Goal: Task Accomplishment & Management: Manage account settings

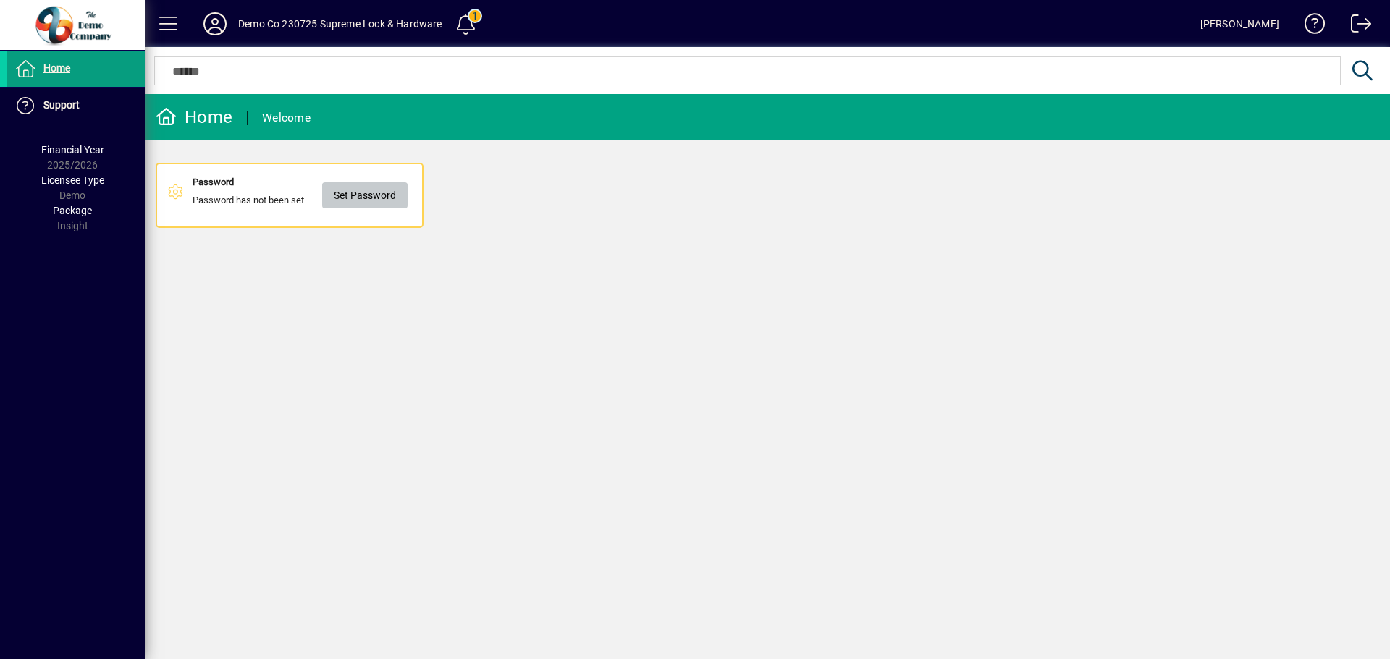
click at [382, 204] on span "Set Password" at bounding box center [365, 196] width 62 height 24
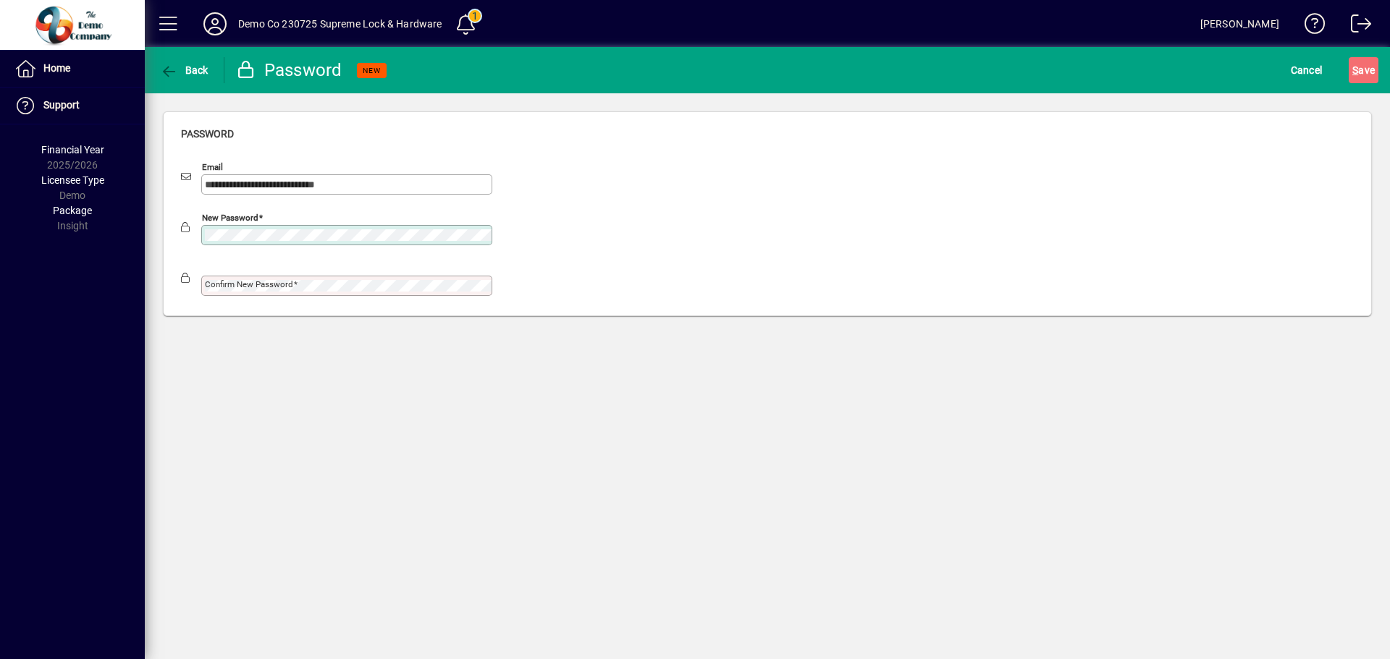
click at [334, 278] on div "Confirm new password" at bounding box center [346, 286] width 291 height 20
click at [202, 225] on div "New password" at bounding box center [346, 235] width 291 height 20
click at [159, 276] on div "**********" at bounding box center [767, 213] width 1245 height 241
click at [163, 235] on mat-card "**********" at bounding box center [767, 213] width 1209 height 205
click at [256, 290] on div "Confirm new password" at bounding box center [346, 286] width 291 height 20
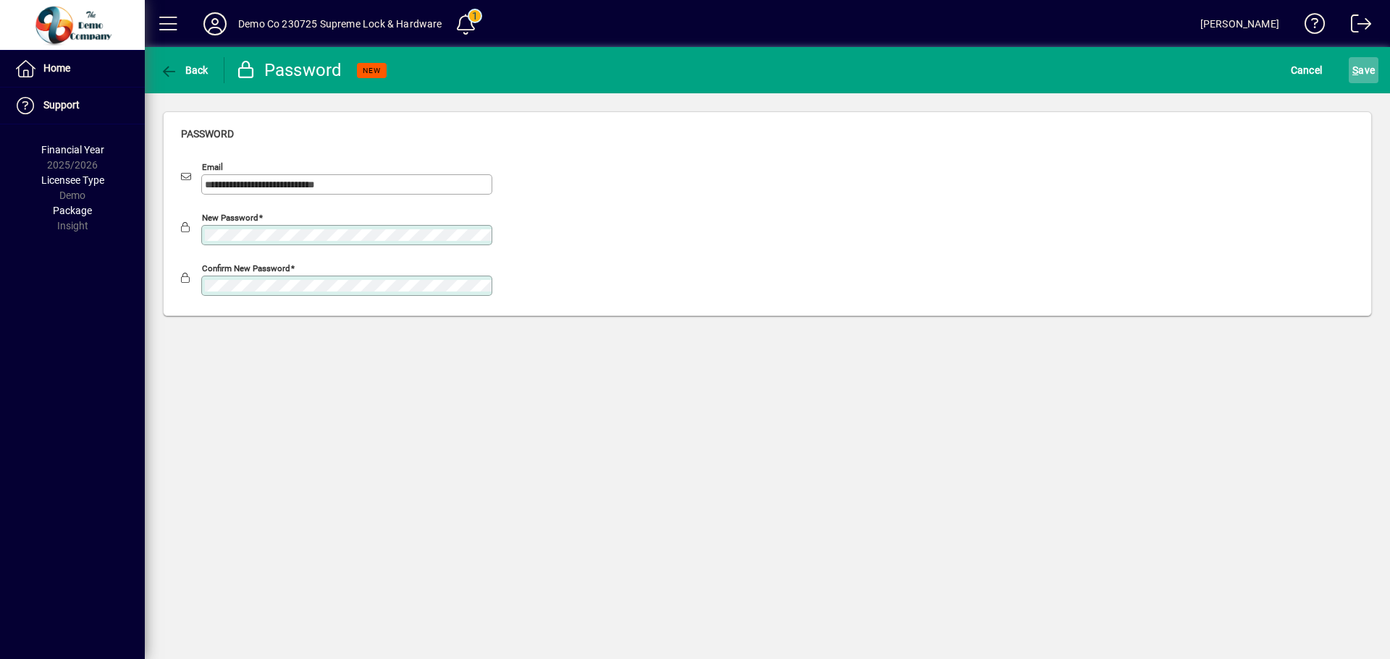
click at [1359, 65] on span "S ave" at bounding box center [1363, 70] width 22 height 23
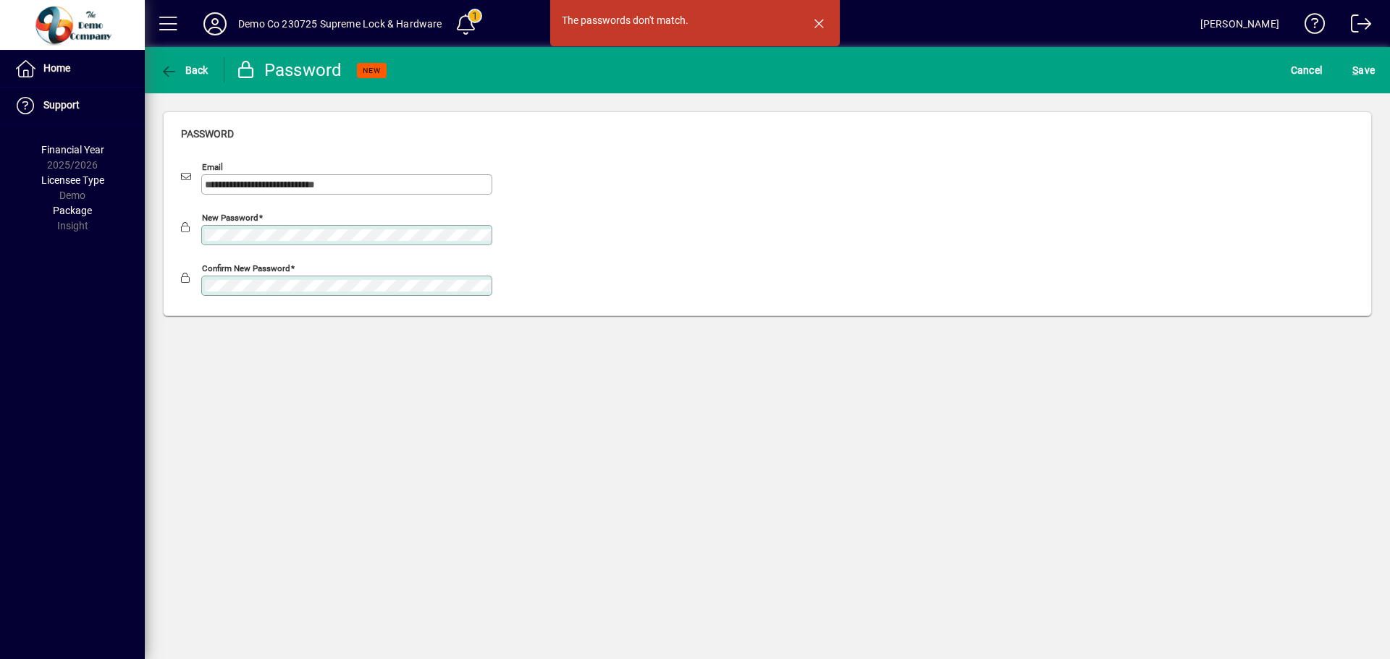
click at [367, 245] on div at bounding box center [336, 253] width 311 height 16
click at [816, 32] on span "button" at bounding box center [818, 23] width 35 height 35
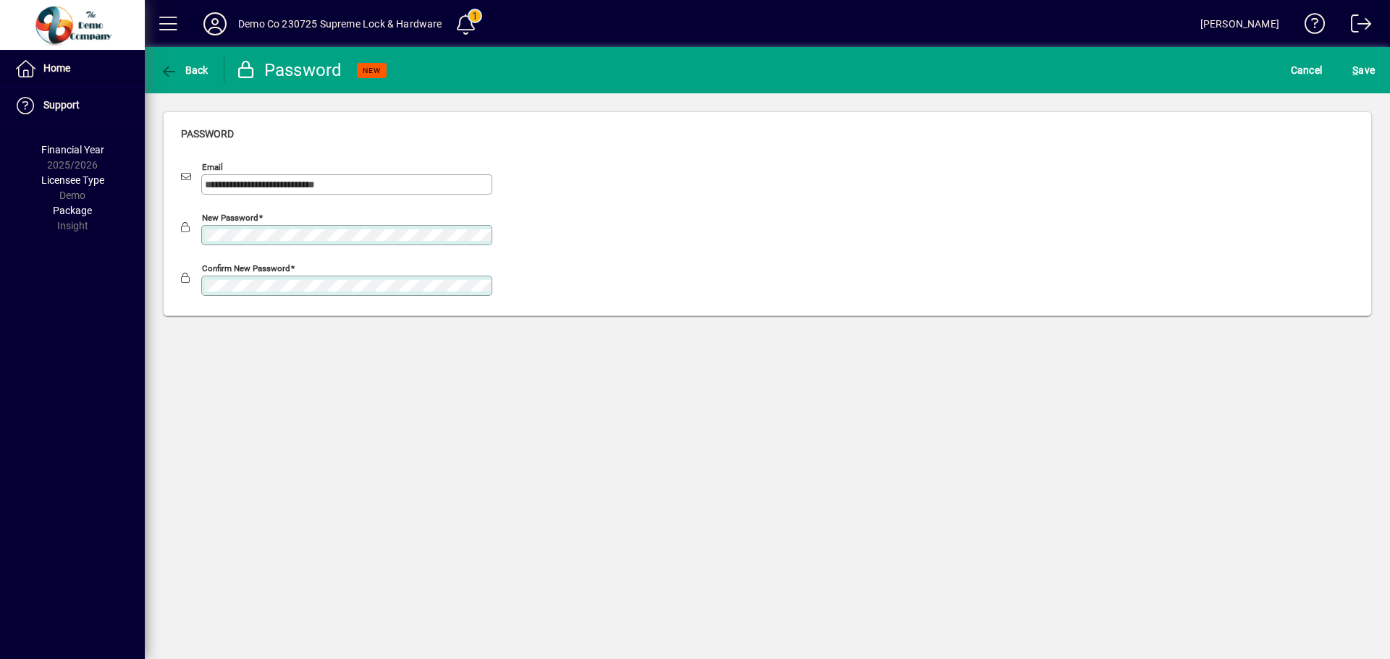
click at [59, 263] on mat-drawer-container "**********" at bounding box center [695, 329] width 1390 height 659
click at [192, 277] on div "Confirm new password" at bounding box center [336, 278] width 311 height 35
click at [313, 292] on div "Confirm new password" at bounding box center [346, 286] width 291 height 20
click at [1360, 68] on span "S ave" at bounding box center [1363, 70] width 22 height 23
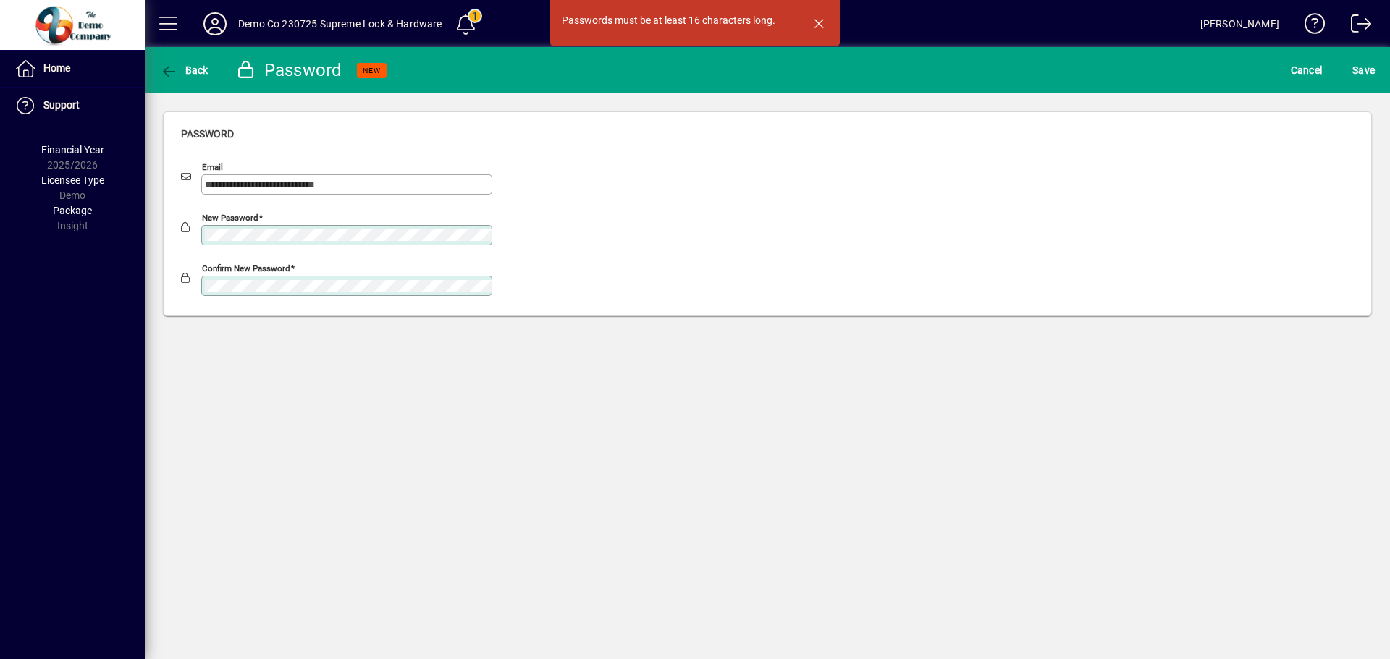
click at [78, 290] on mat-drawer-container "**********" at bounding box center [695, 329] width 1390 height 659
click at [157, 298] on div "**********" at bounding box center [767, 213] width 1245 height 241
click at [821, 19] on span "button" at bounding box center [818, 23] width 35 height 35
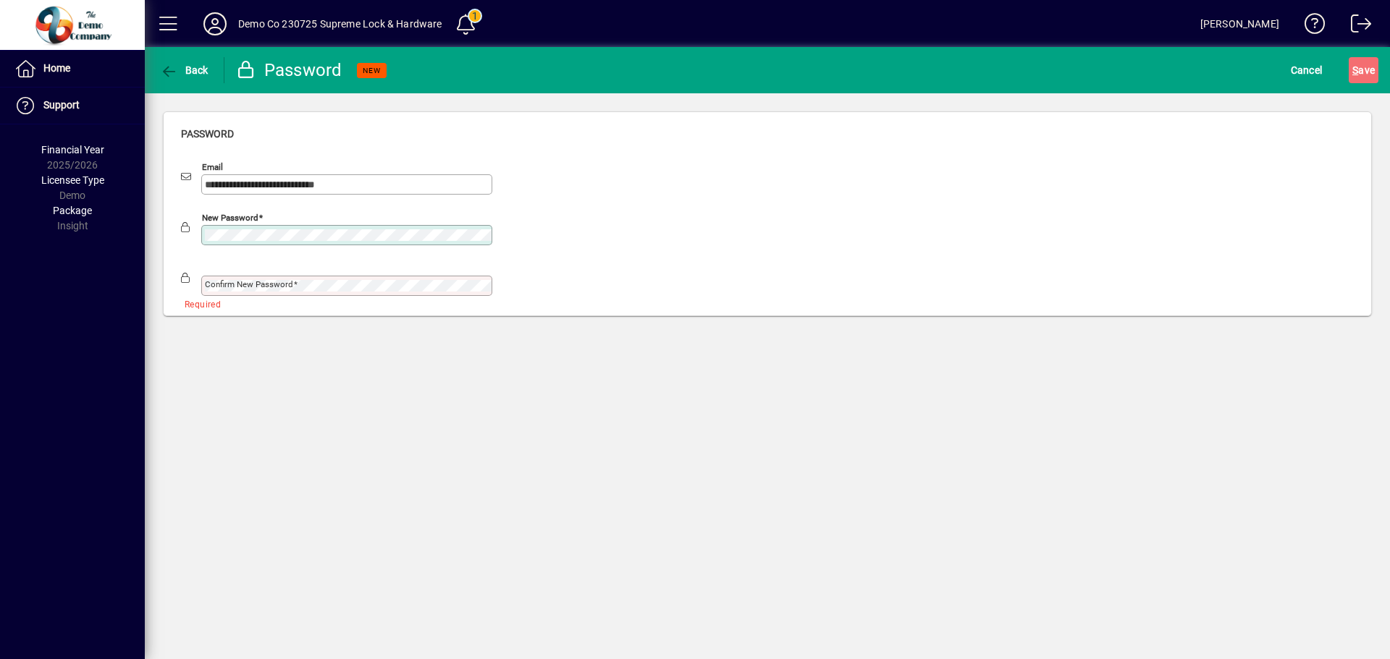
click at [392, 291] on div "Confirm new password" at bounding box center [346, 286] width 291 height 20
click at [1374, 68] on span "S ave" at bounding box center [1363, 70] width 22 height 23
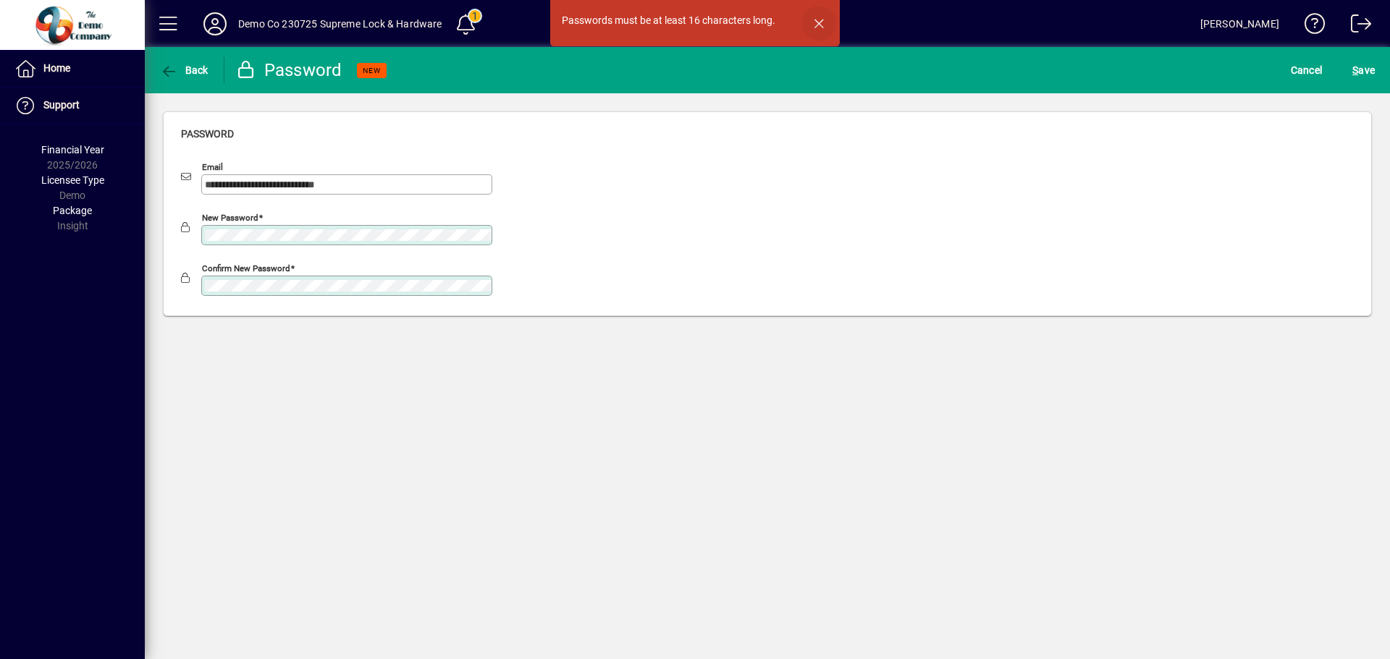
click at [825, 23] on span "button" at bounding box center [818, 23] width 35 height 35
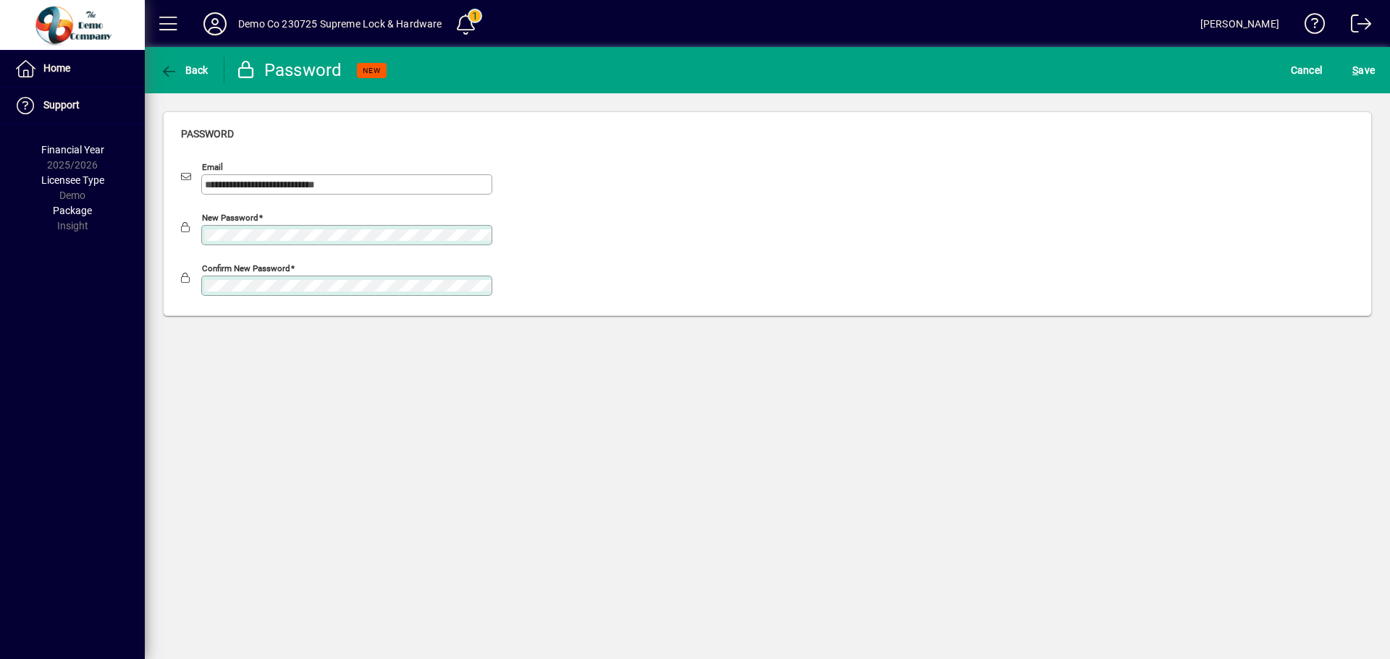
click at [109, 237] on mat-drawer-container "**********" at bounding box center [695, 329] width 1390 height 659
click at [187, 282] on div "Confirm new password" at bounding box center [336, 278] width 311 height 35
click at [243, 230] on mat-label "New password" at bounding box center [233, 234] width 56 height 10
click at [1361, 64] on span "S ave" at bounding box center [1363, 70] width 22 height 23
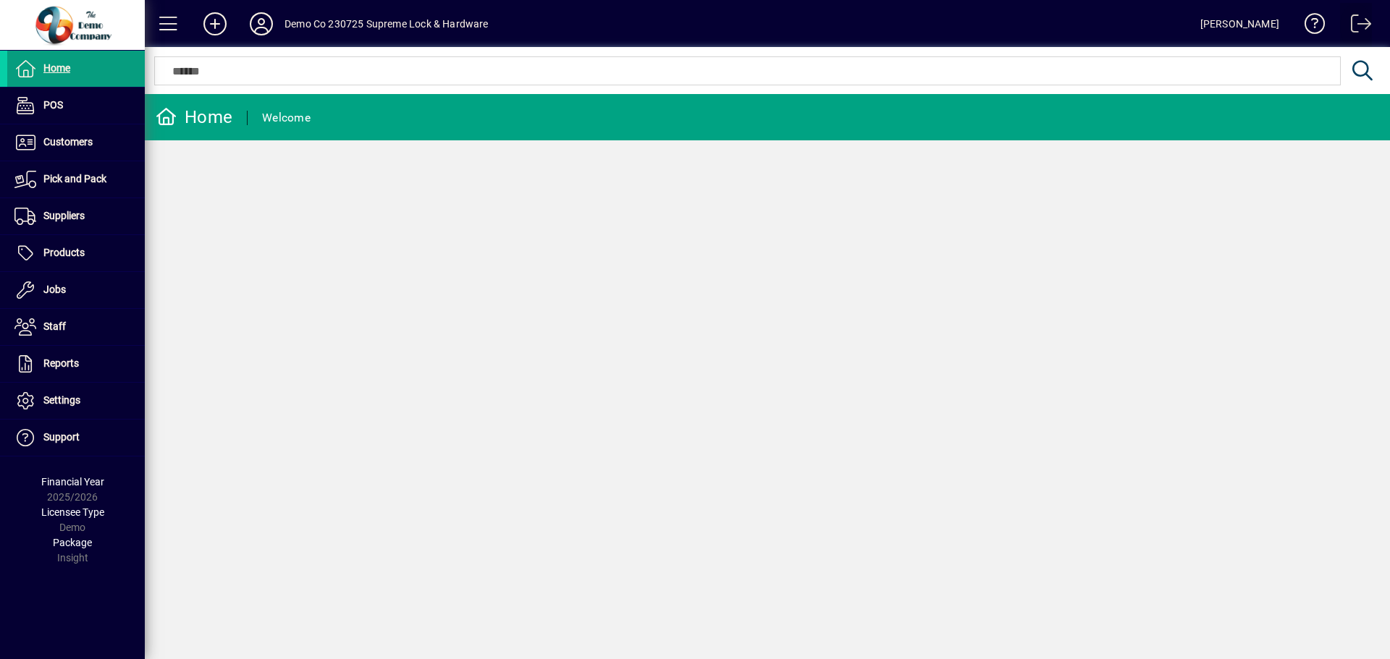
click at [1356, 30] on span at bounding box center [1356, 26] width 35 height 35
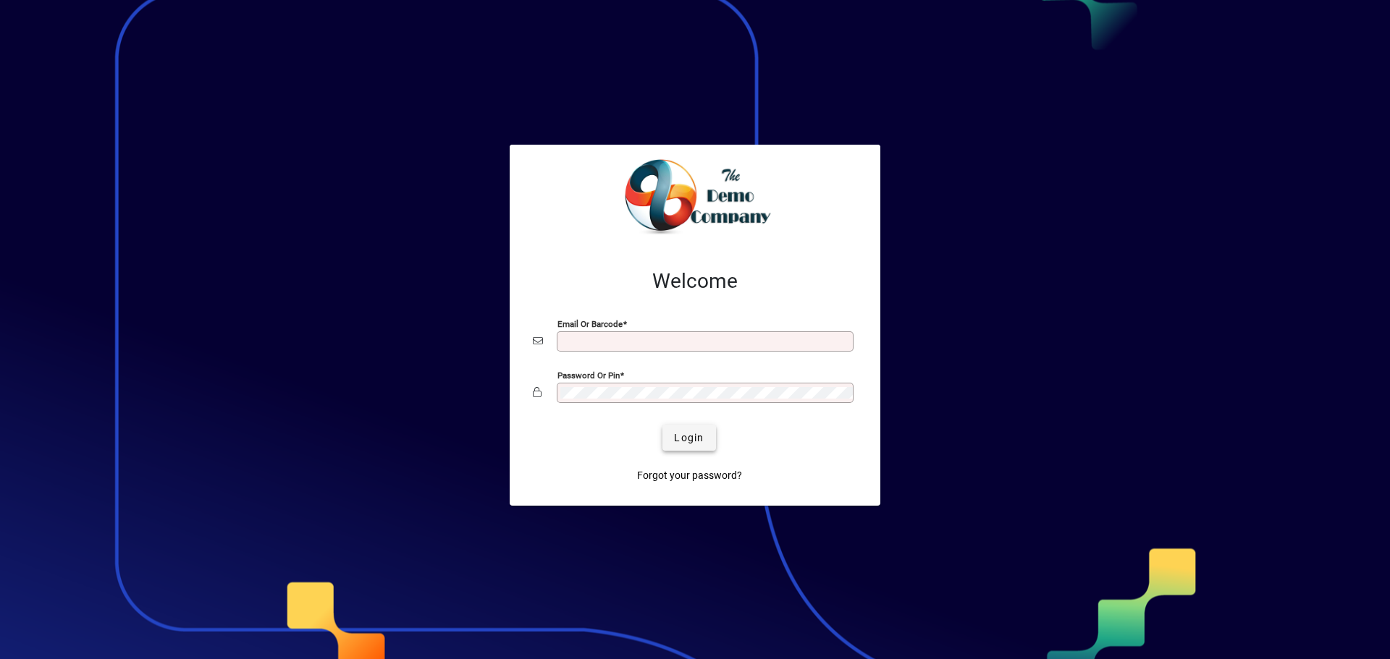
type input "**********"
click at [686, 439] on span "Login" at bounding box center [689, 438] width 30 height 15
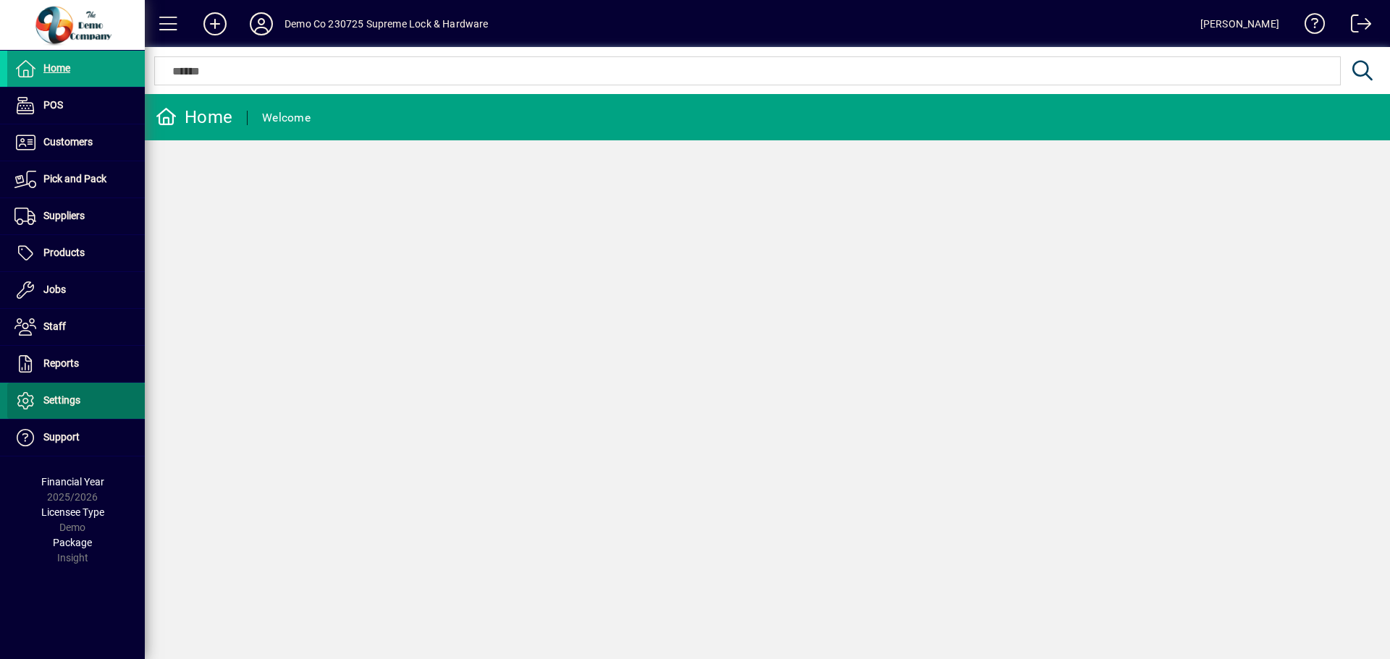
click at [81, 413] on span at bounding box center [76, 401] width 138 height 35
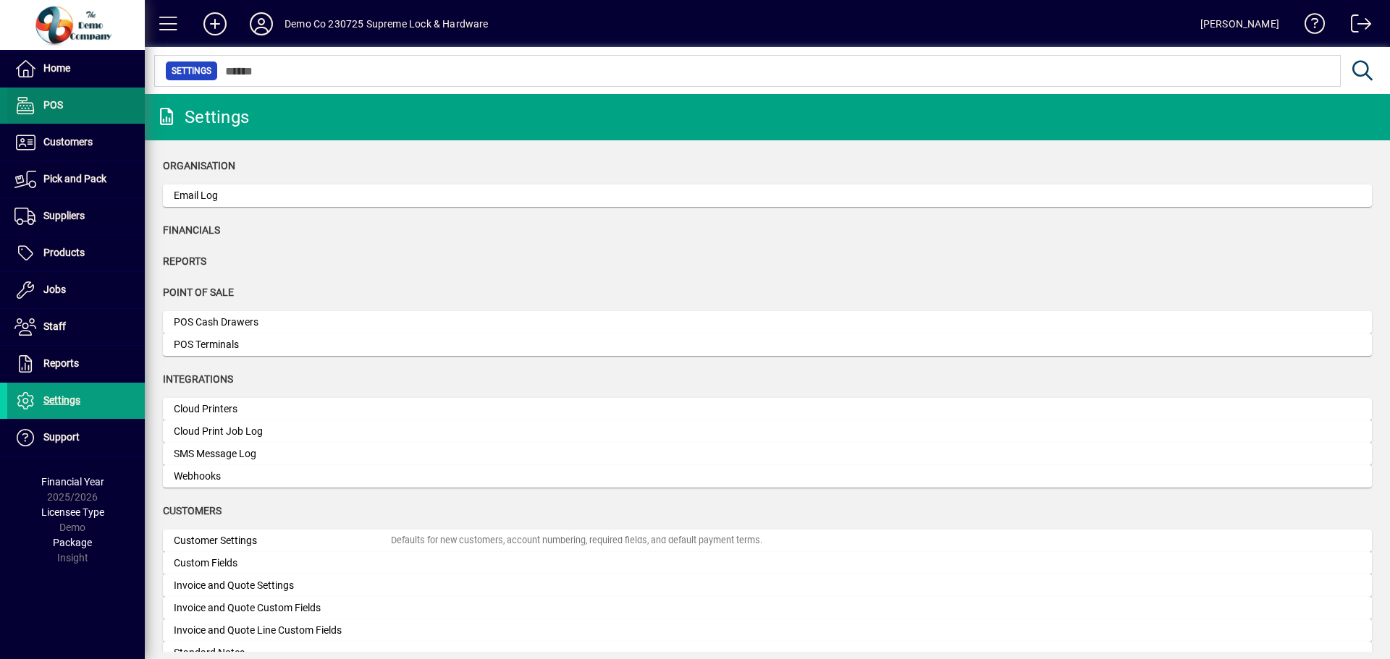
click at [55, 116] on span at bounding box center [76, 105] width 138 height 35
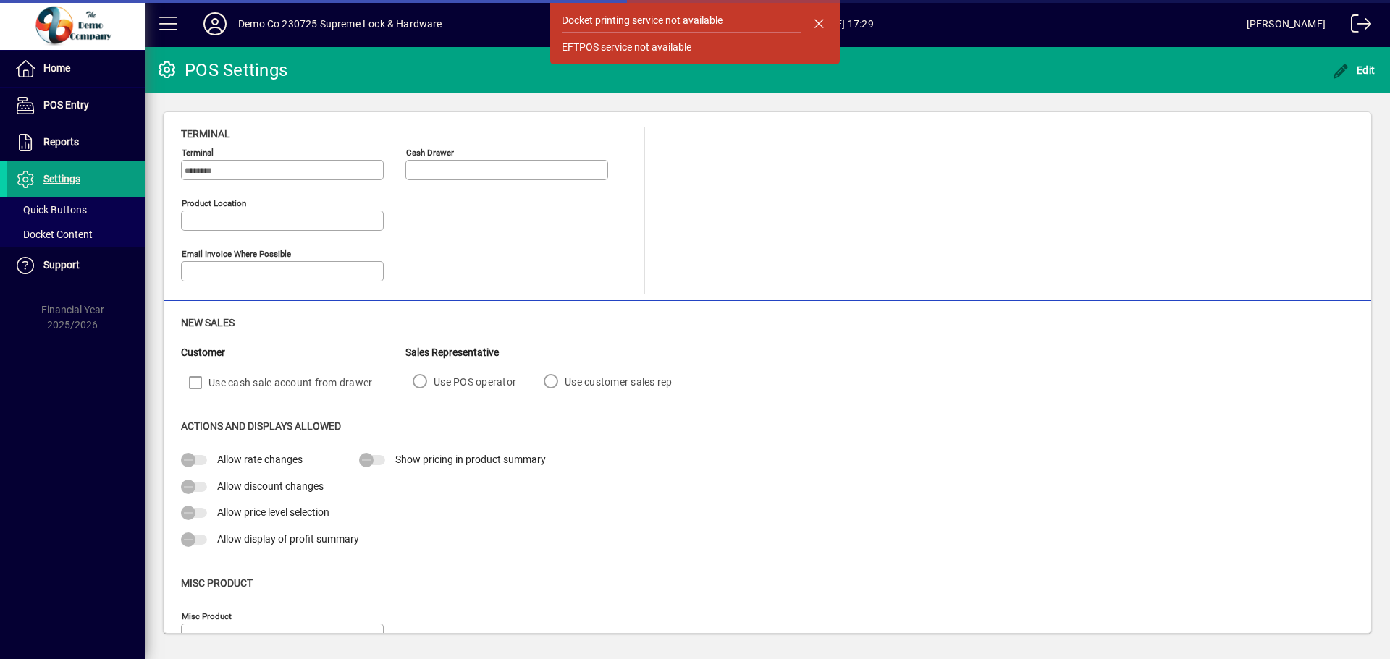
type input "**********"
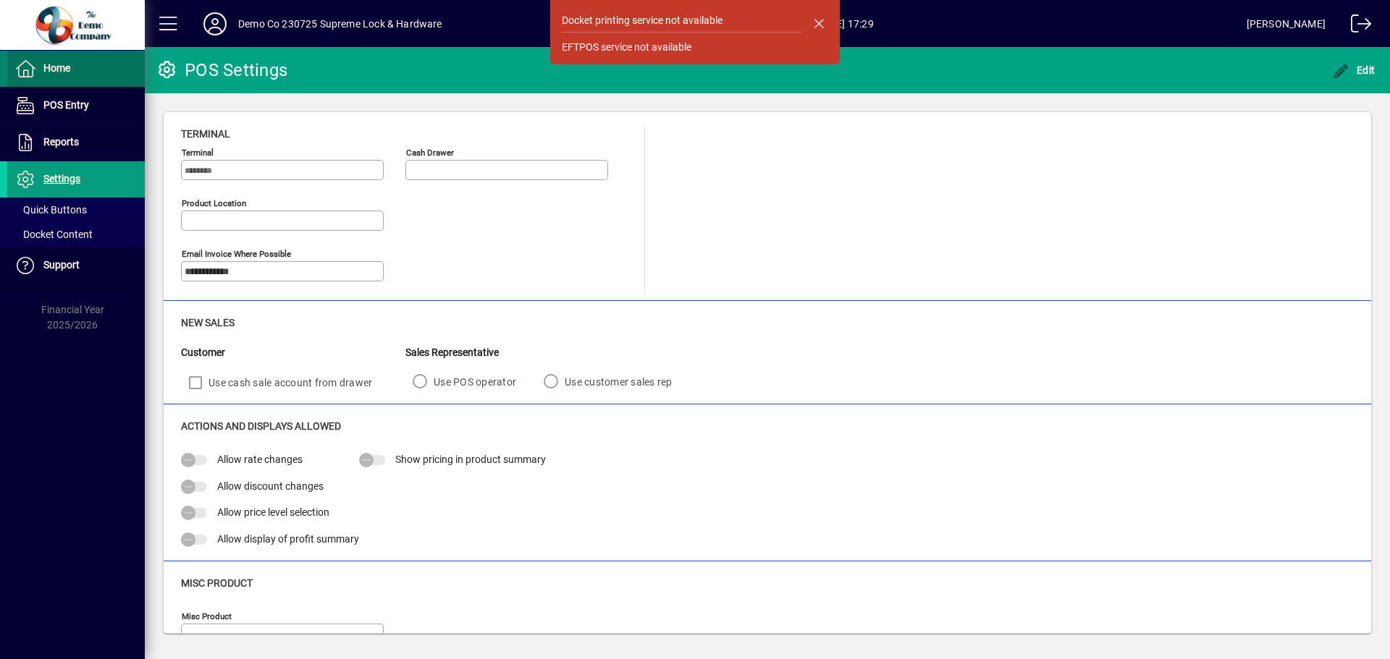
click at [56, 65] on span "Home" at bounding box center [56, 68] width 27 height 12
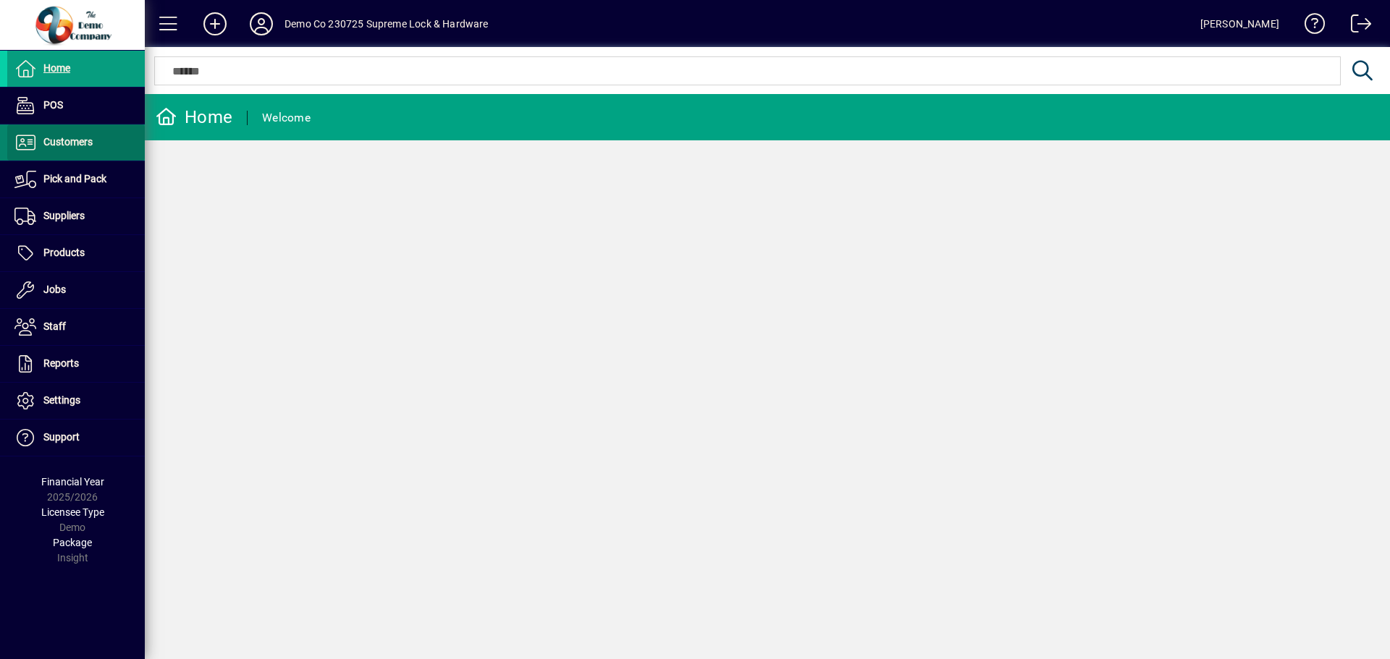
click at [86, 140] on span "Customers" at bounding box center [67, 142] width 49 height 12
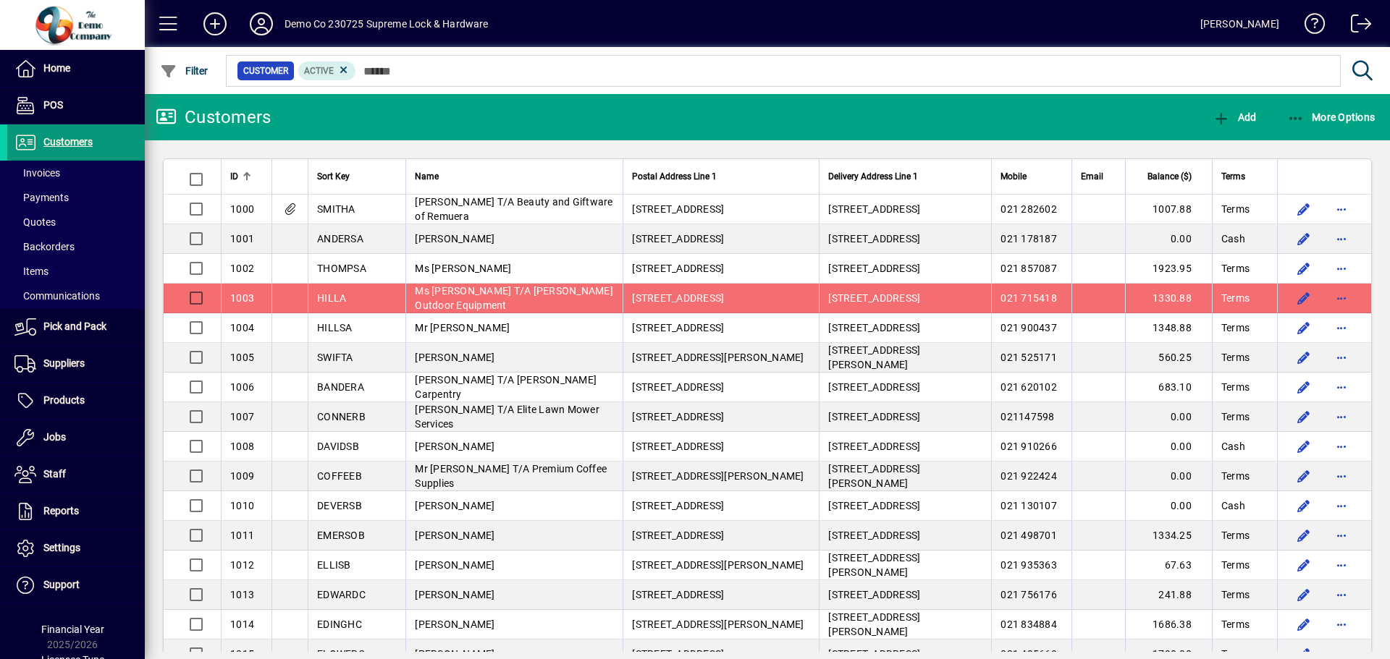
click at [86, 140] on span "Customers" at bounding box center [67, 142] width 49 height 12
click at [77, 324] on span "Pick and Pack" at bounding box center [74, 327] width 63 height 12
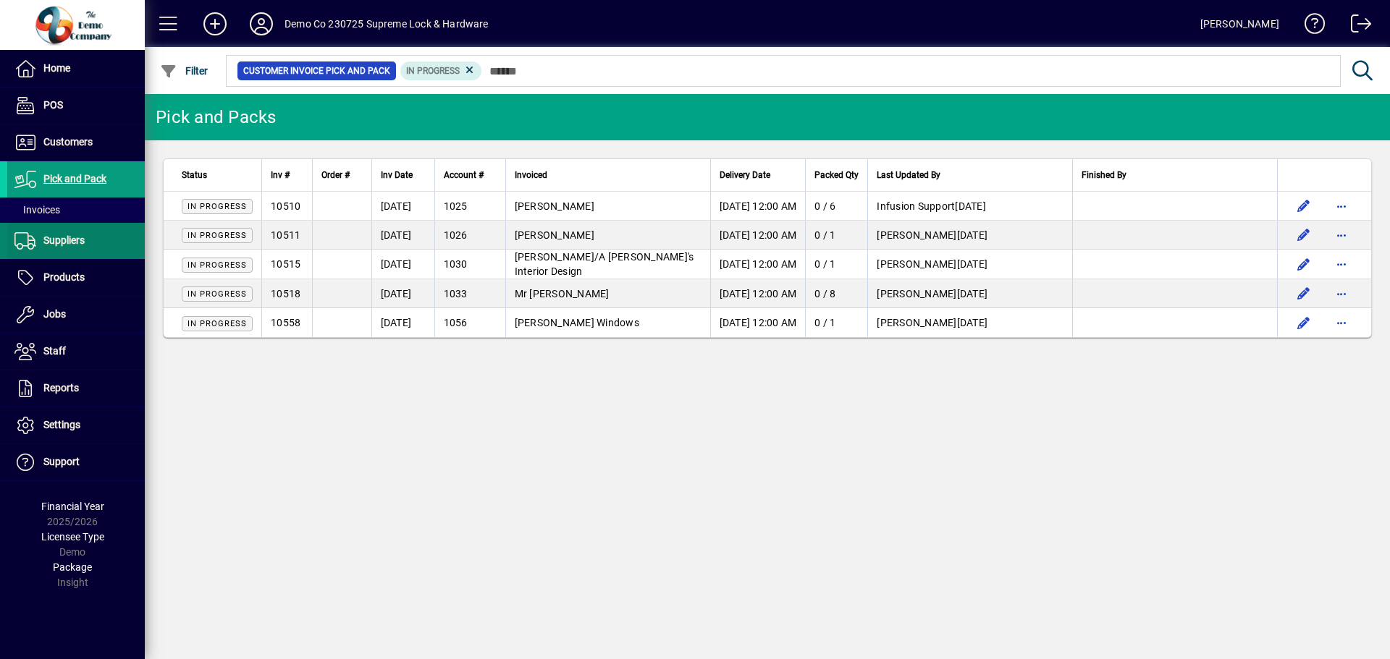
click at [67, 243] on span "Suppliers" at bounding box center [63, 241] width 41 height 12
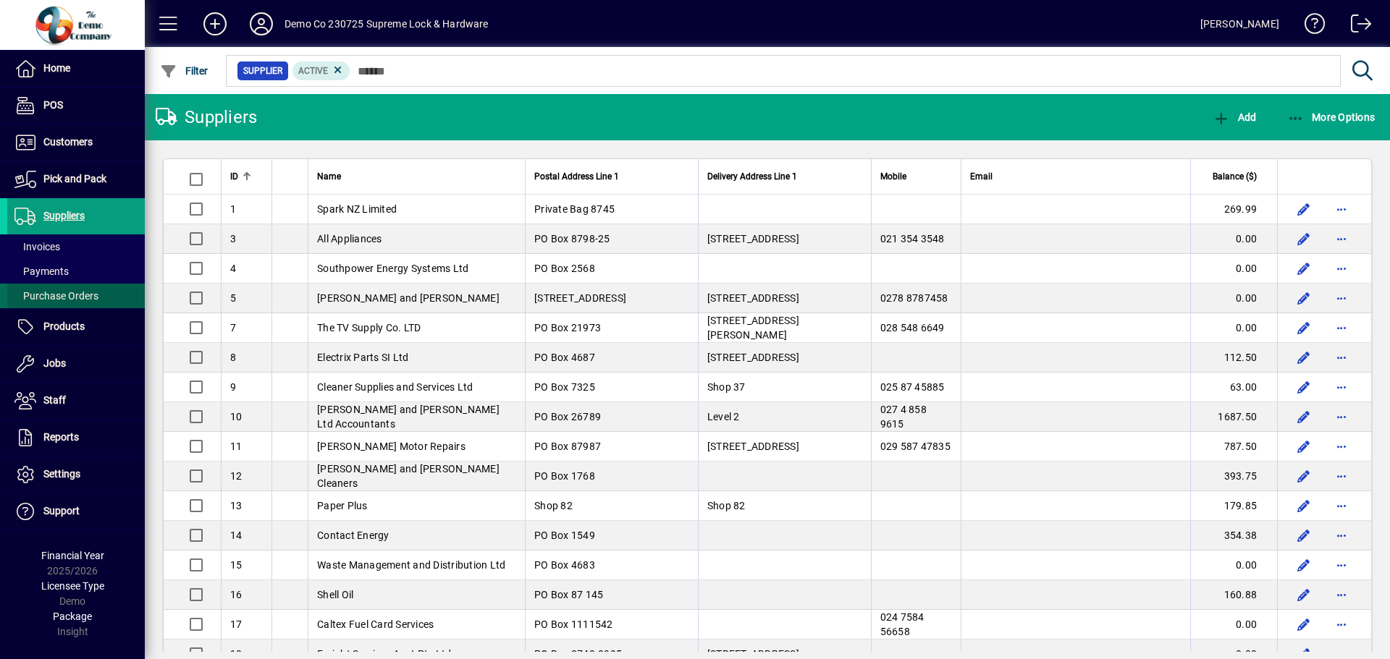
click at [83, 292] on span "Purchase Orders" at bounding box center [56, 296] width 84 height 12
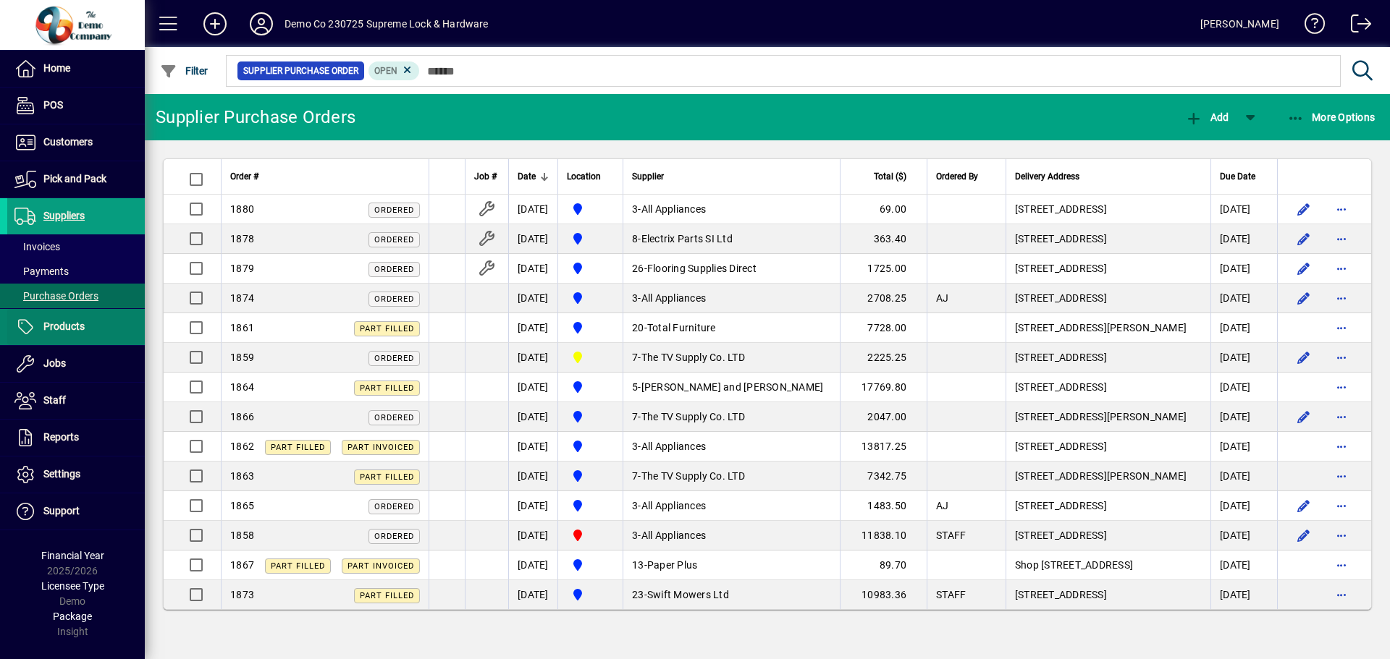
click at [74, 327] on span "Products" at bounding box center [63, 327] width 41 height 12
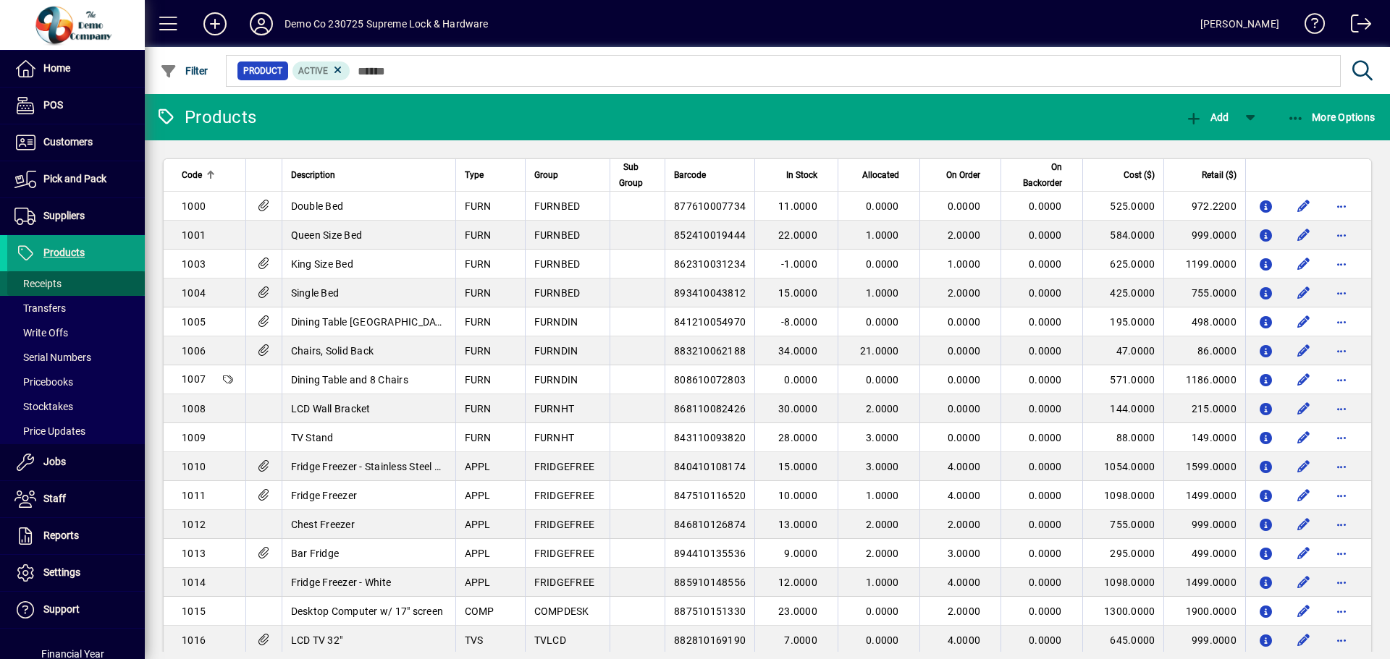
click at [81, 279] on span at bounding box center [76, 283] width 138 height 35
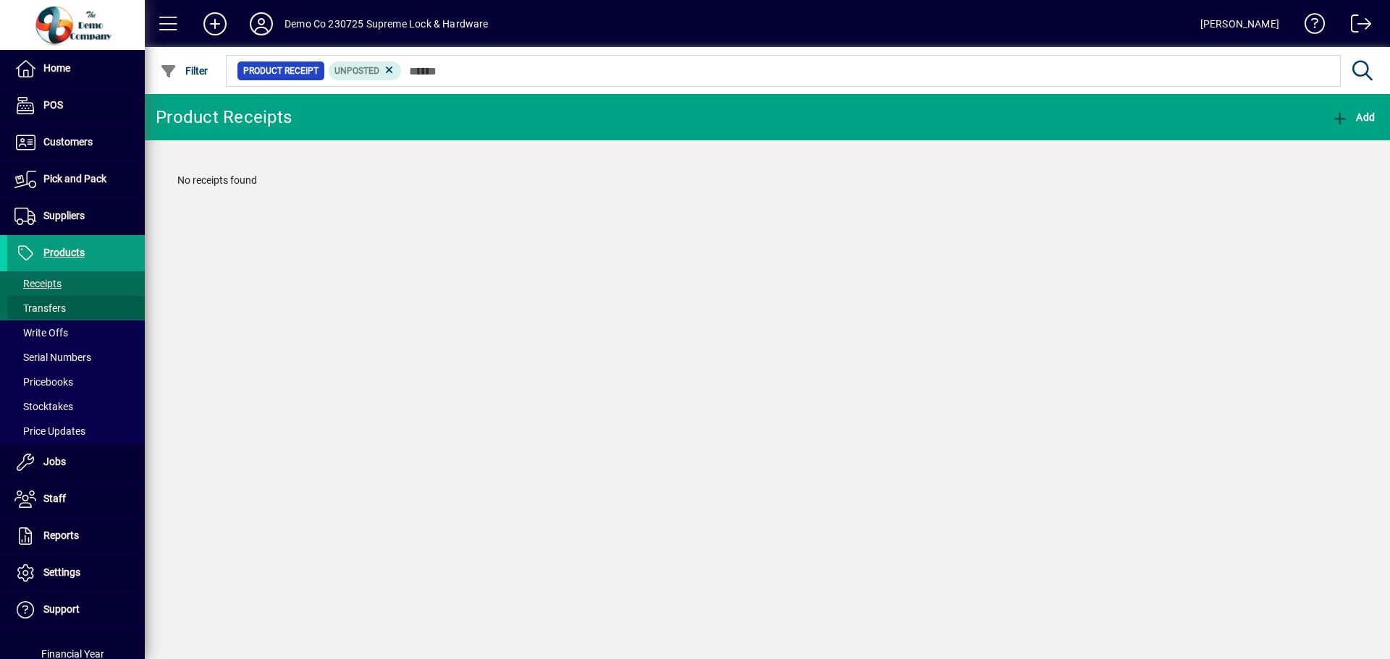
click at [83, 308] on span at bounding box center [76, 308] width 138 height 35
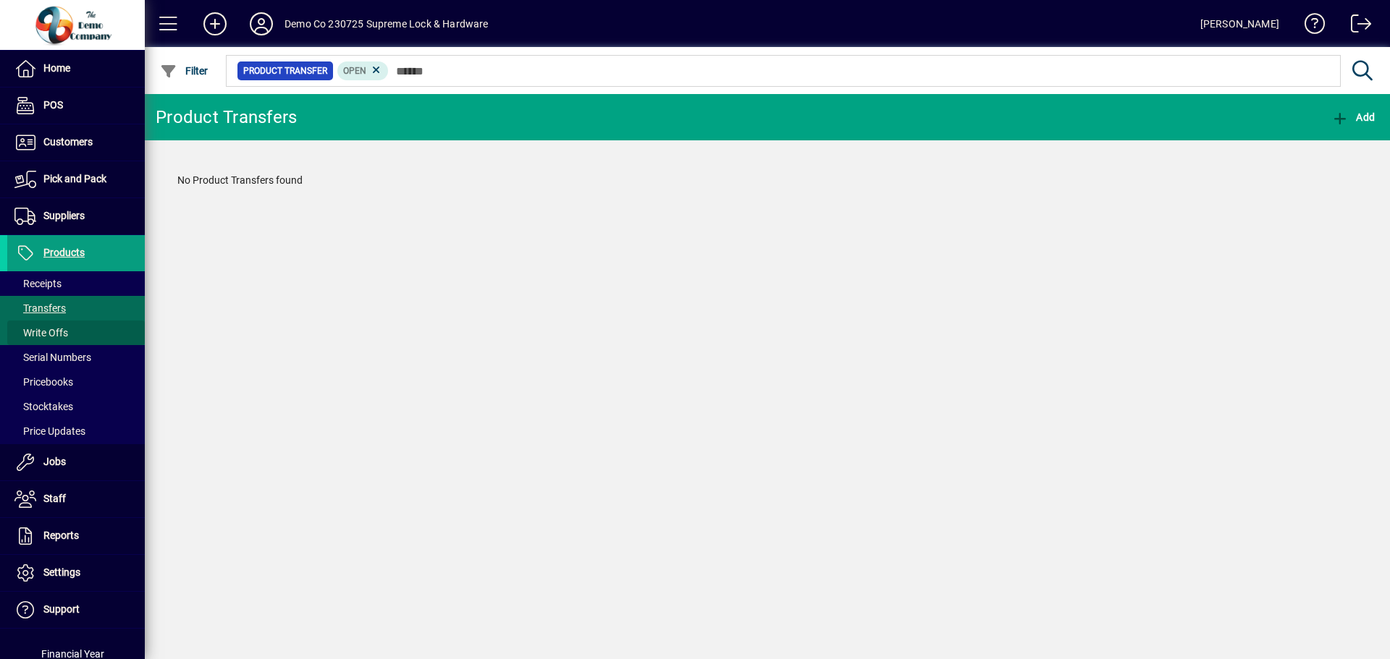
click at [81, 336] on span at bounding box center [76, 333] width 138 height 35
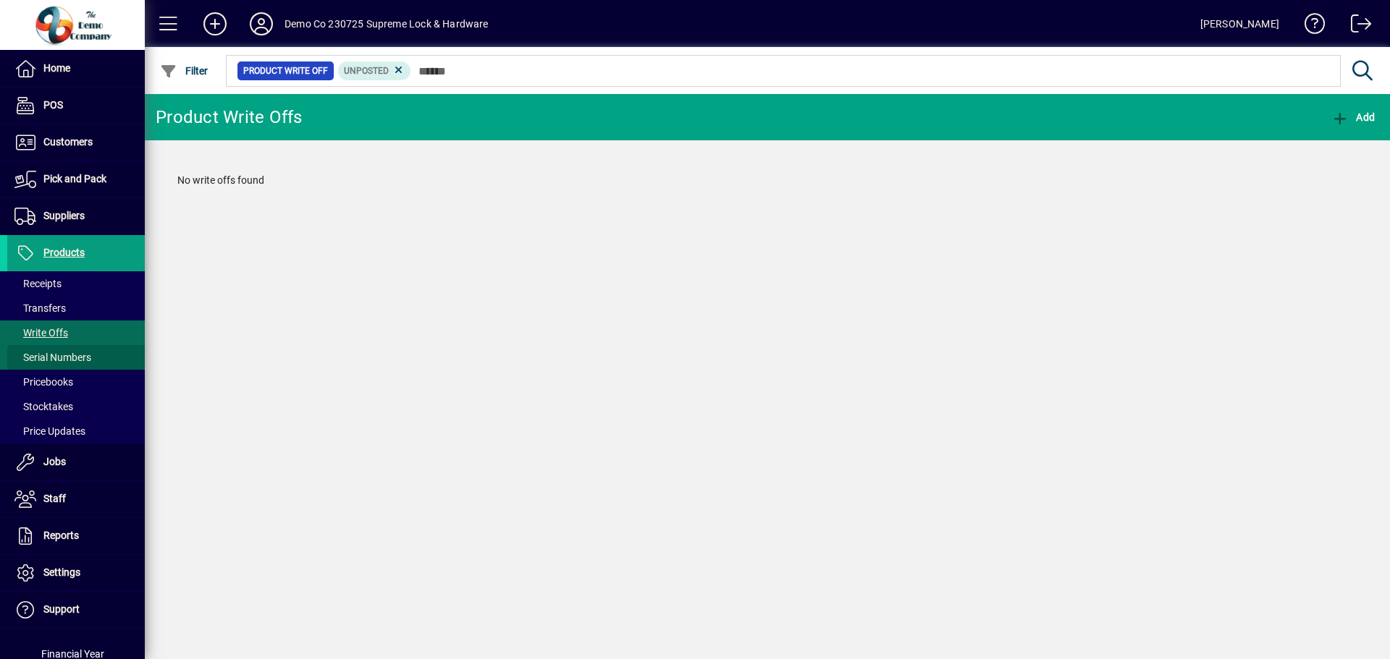
click at [83, 352] on span "Serial Numbers" at bounding box center [52, 358] width 77 height 12
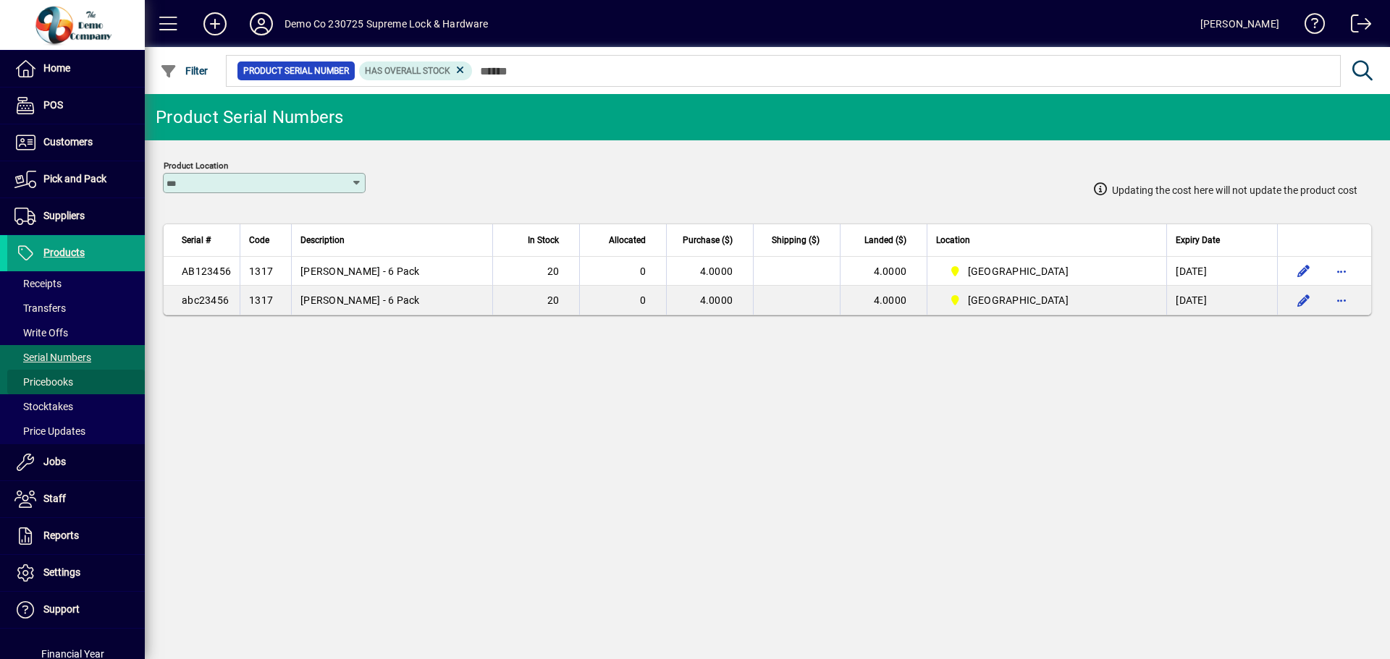
click at [94, 382] on span at bounding box center [76, 382] width 138 height 35
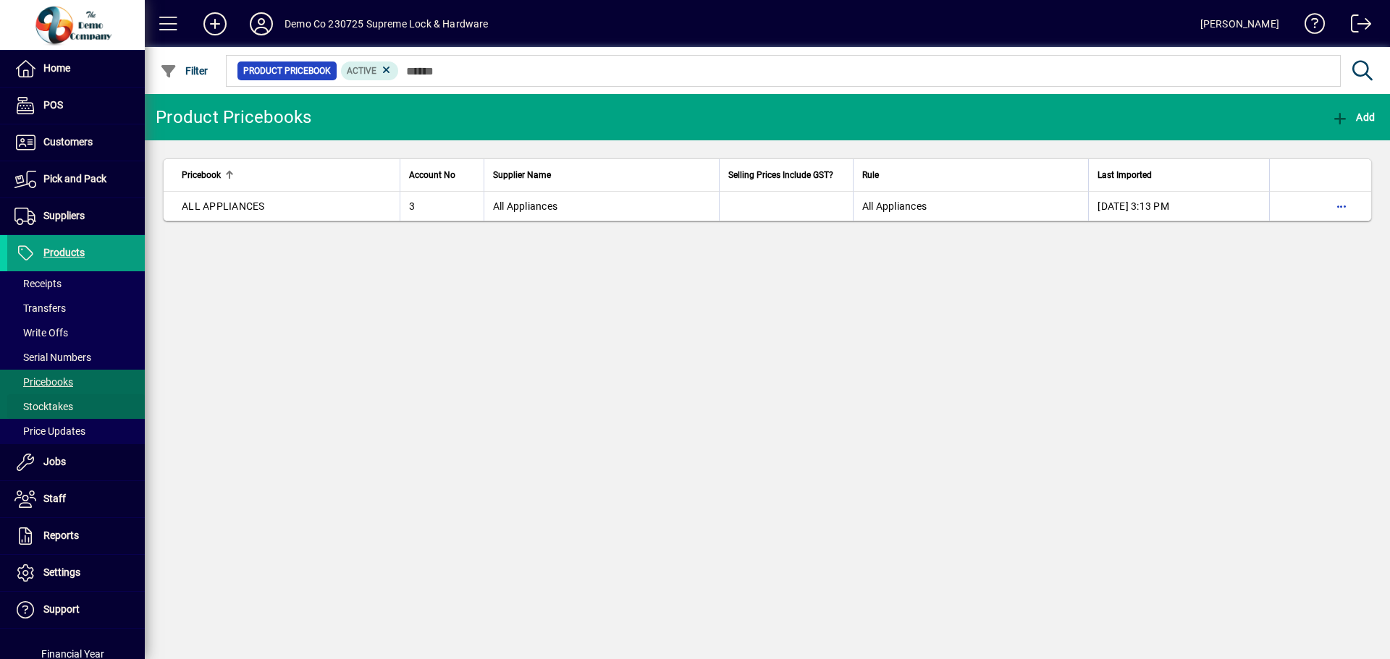
click at [91, 400] on span at bounding box center [76, 406] width 138 height 35
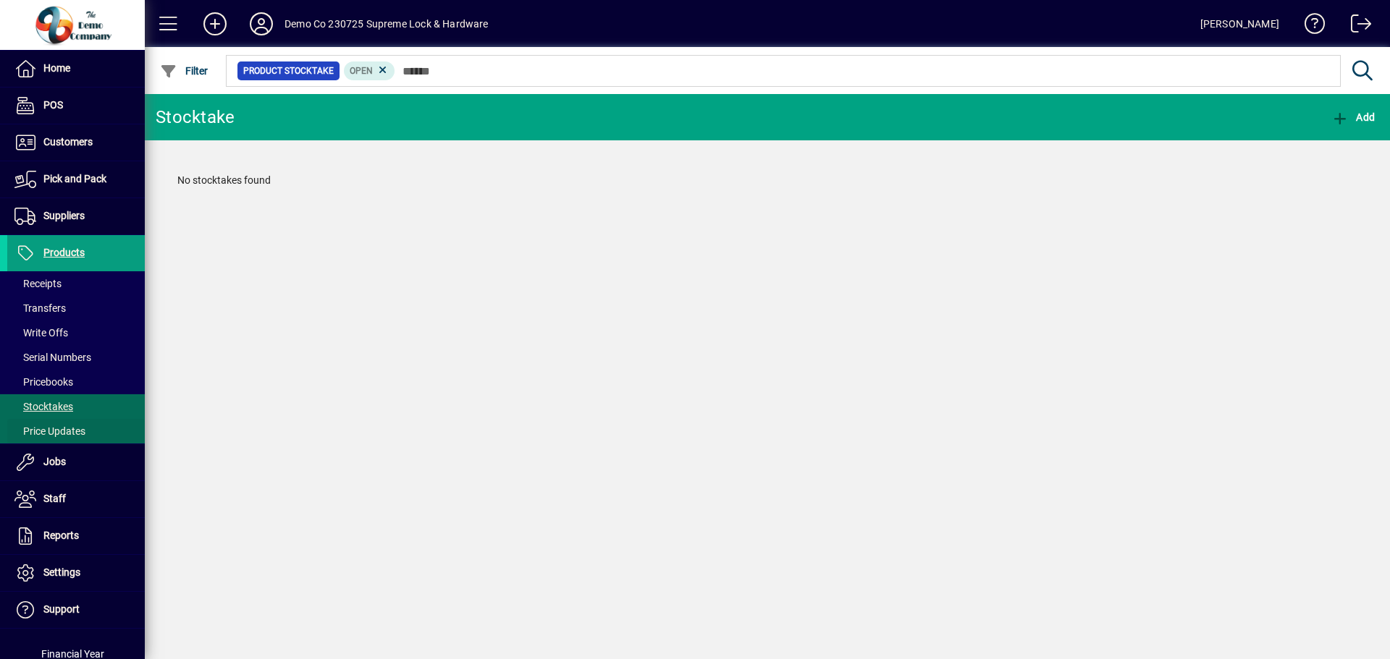
click at [89, 426] on span at bounding box center [76, 431] width 138 height 35
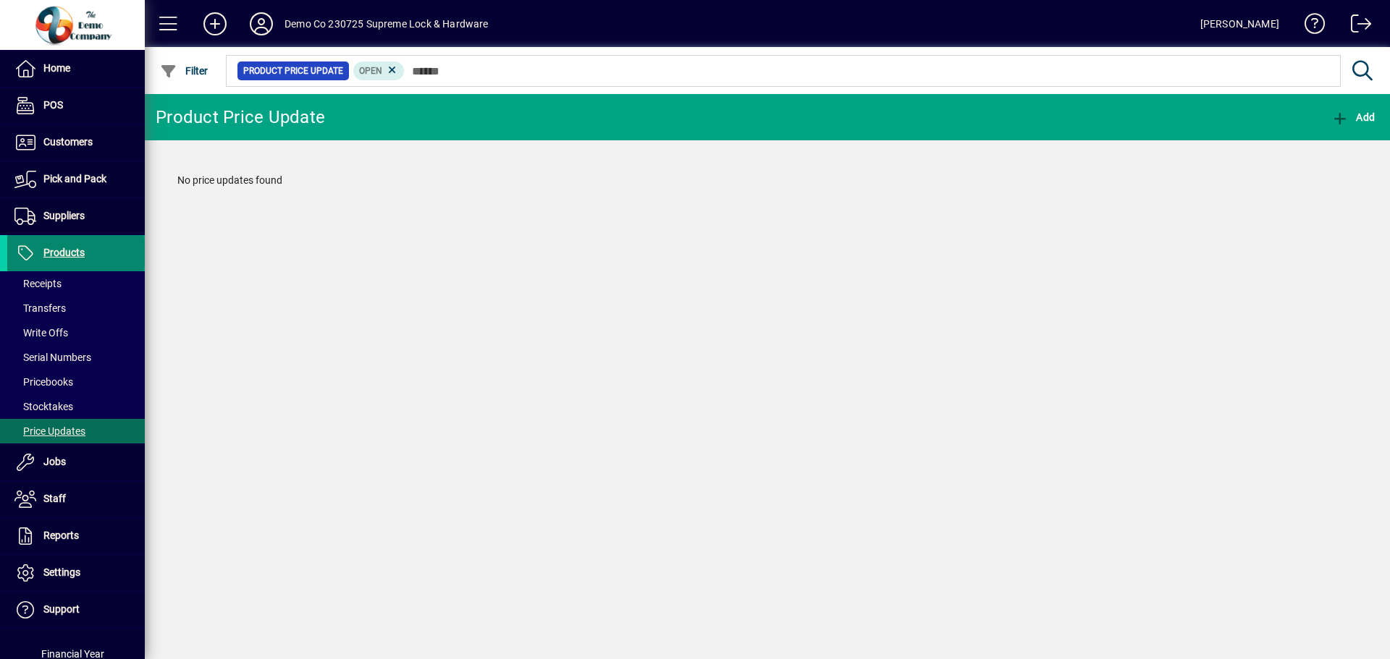
click at [75, 253] on span "Products" at bounding box center [63, 253] width 41 height 12
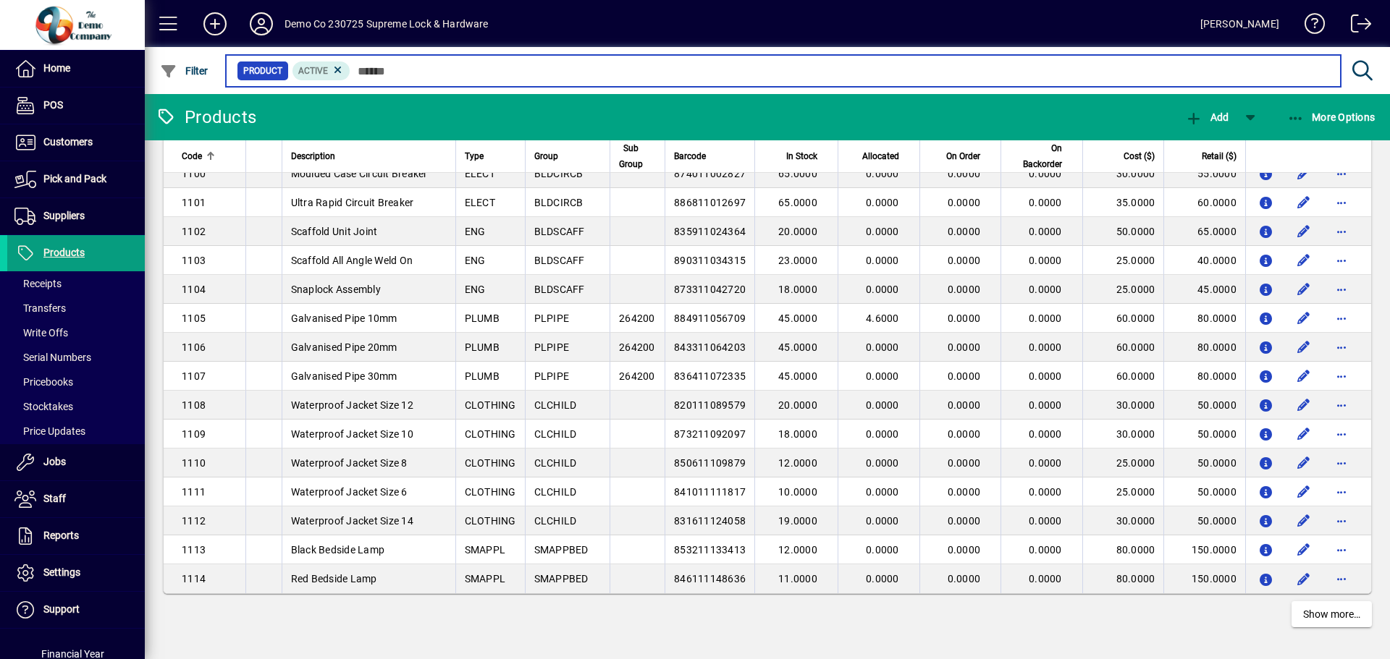
scroll to position [2495, 0]
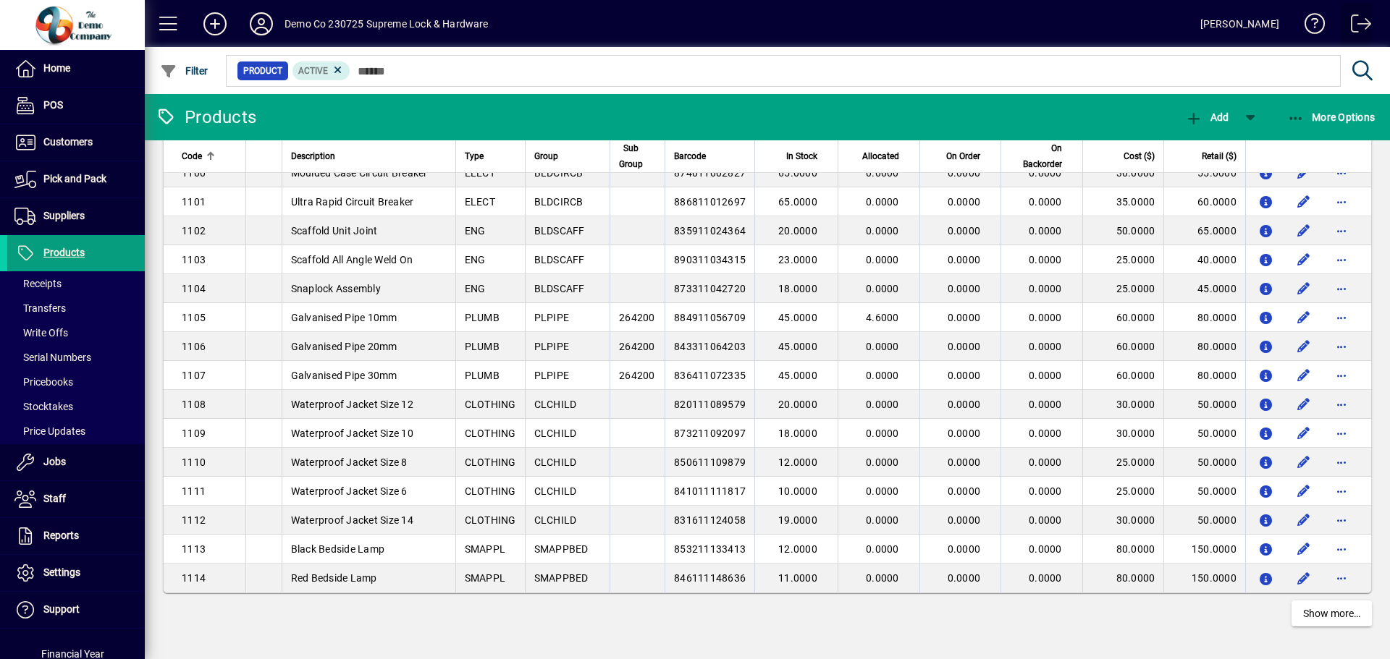
click at [1369, 25] on span at bounding box center [1356, 26] width 35 height 35
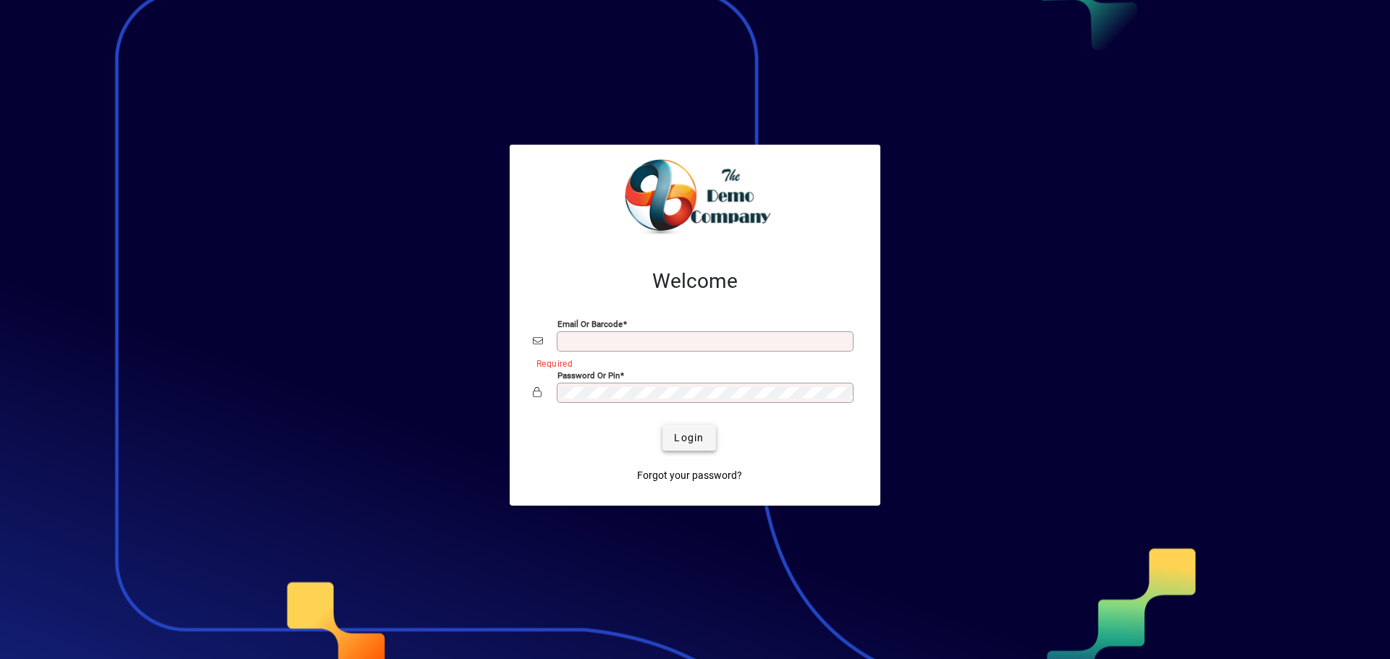
type input "**********"
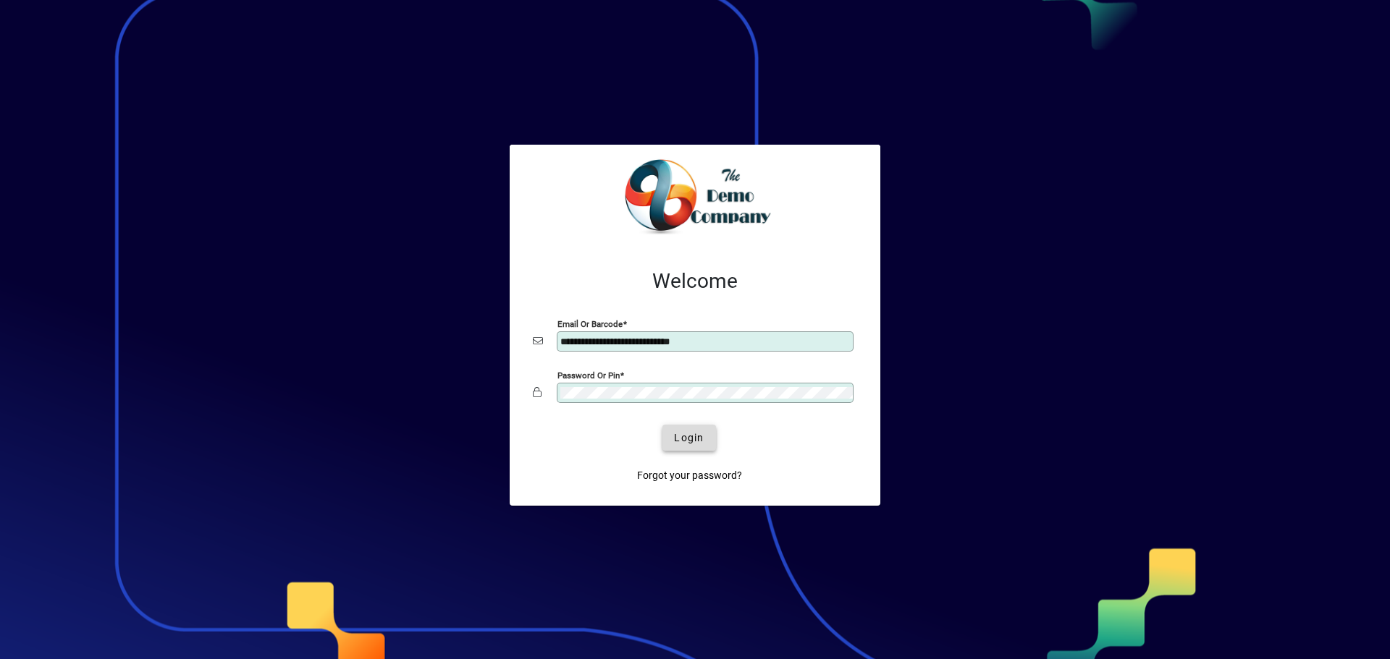
click at [698, 441] on span "Login" at bounding box center [689, 438] width 30 height 15
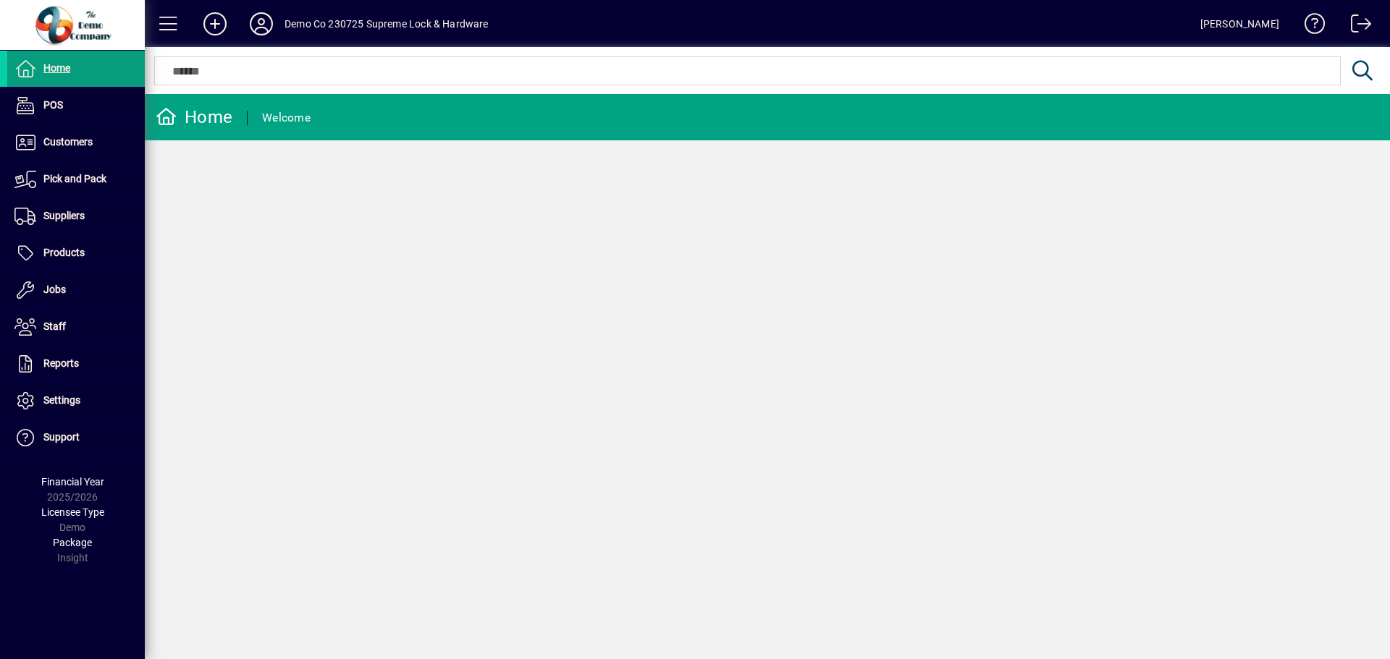
click at [1354, 25] on span at bounding box center [1356, 26] width 35 height 35
